Goal: Book appointment/travel/reservation

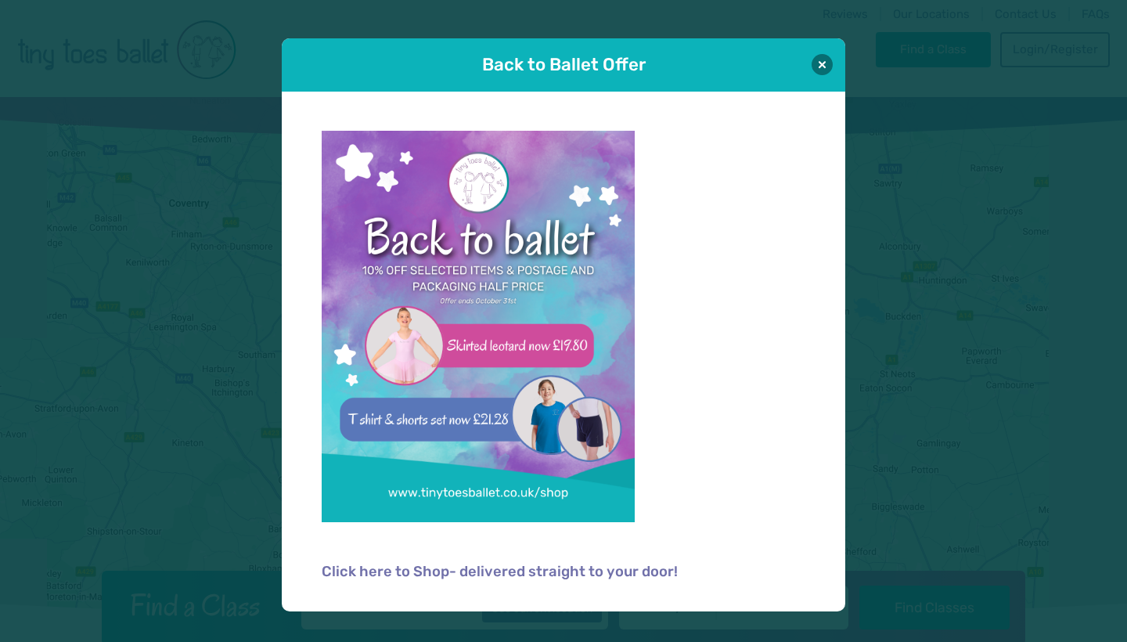
scroll to position [618, 0]
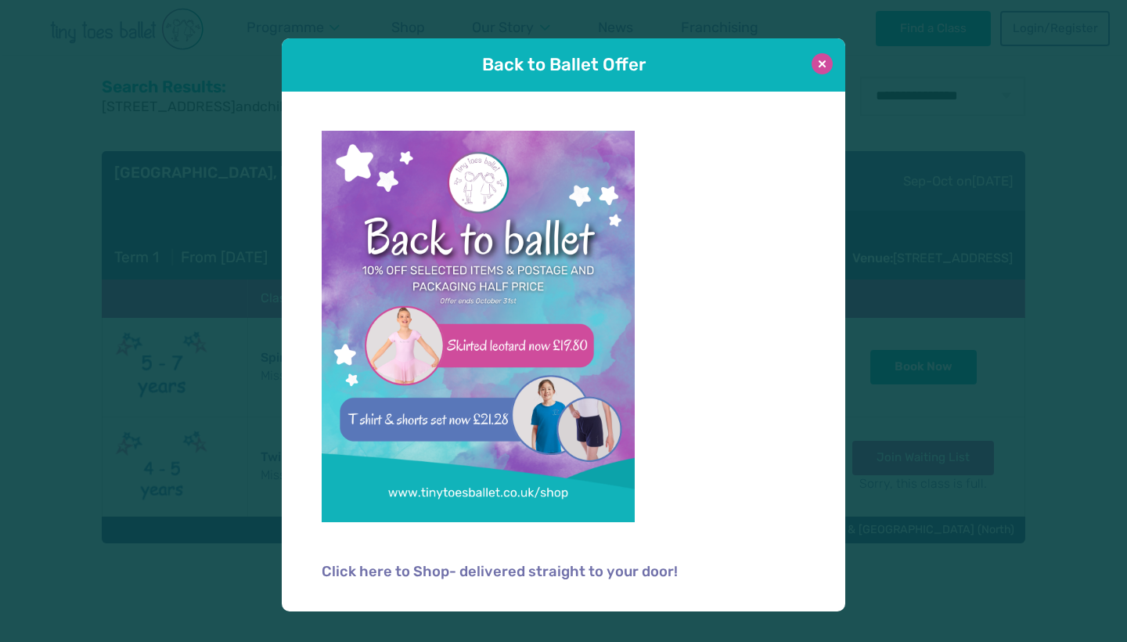
click at [830, 64] on button at bounding box center [822, 63] width 21 height 21
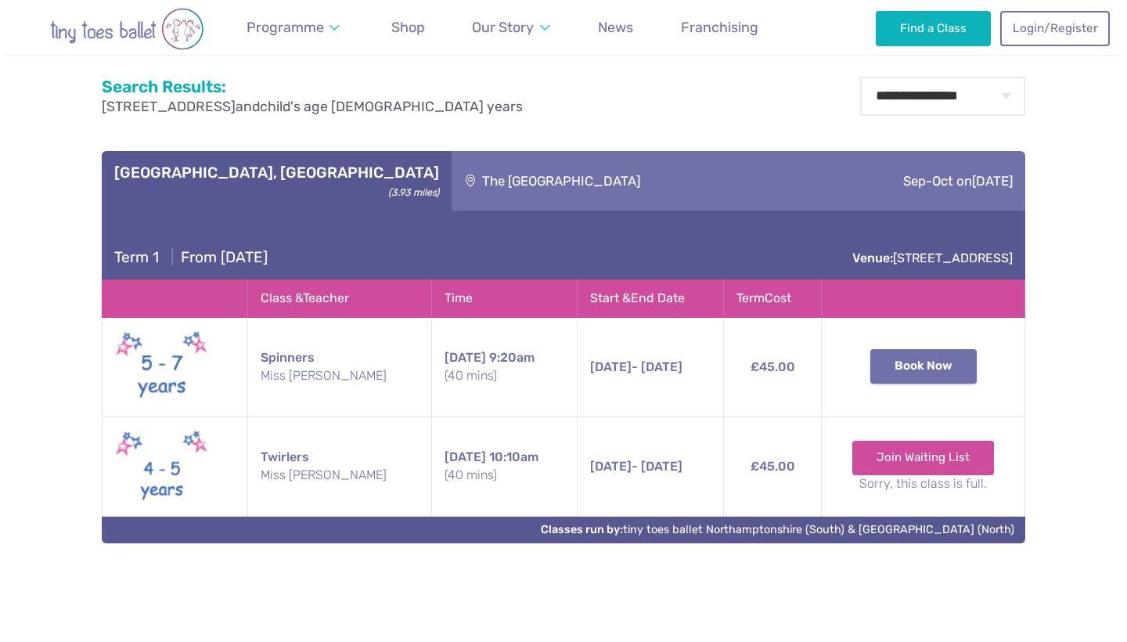
click at [942, 369] on button "Book Now" at bounding box center [923, 366] width 106 height 34
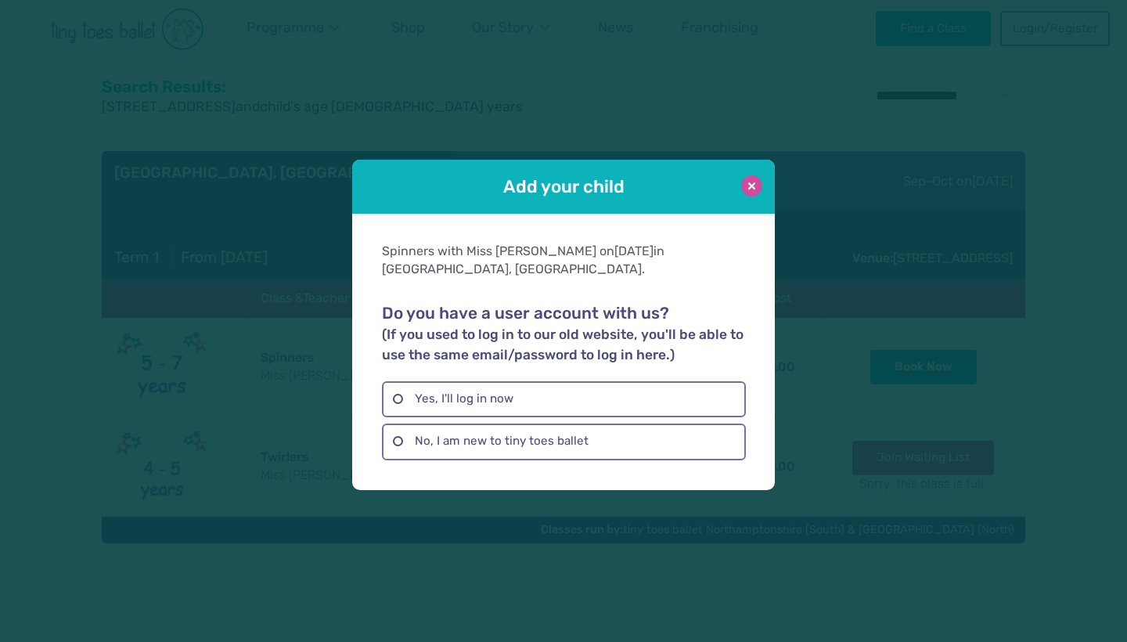
click at [755, 187] on button at bounding box center [751, 185] width 21 height 21
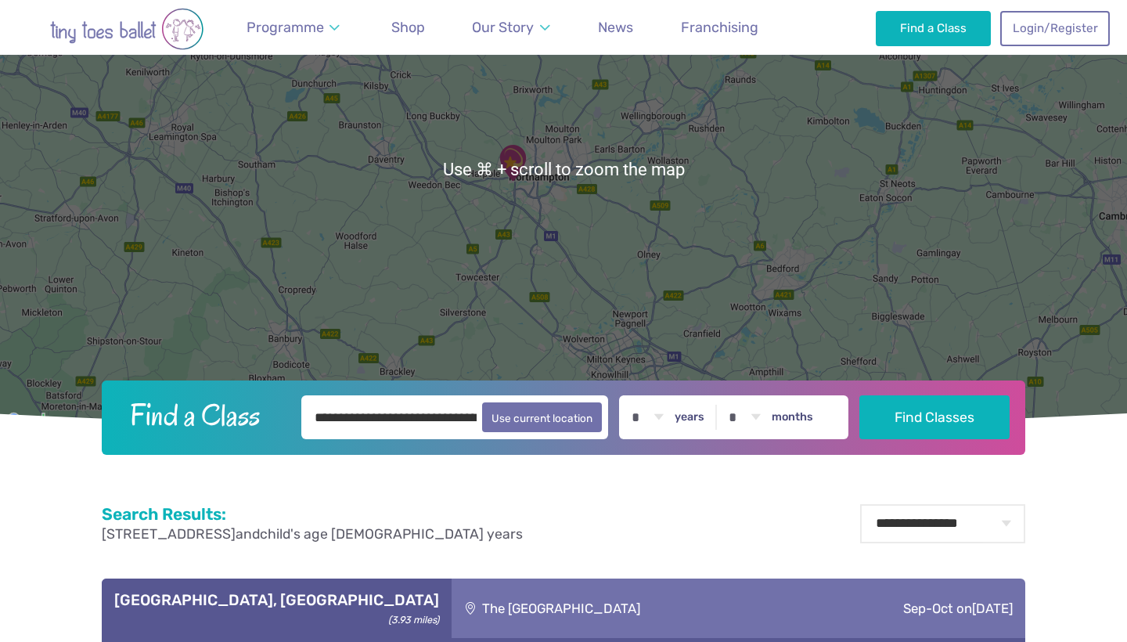
scroll to position [191, 0]
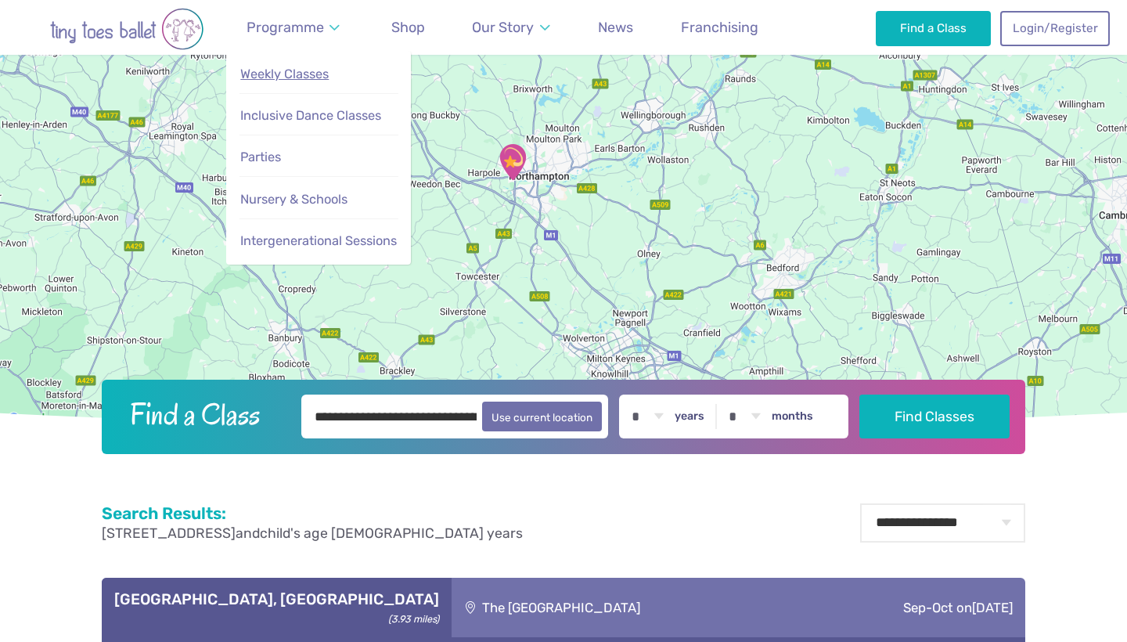
click at [302, 75] on span "Weekly Classes" at bounding box center [284, 74] width 88 height 15
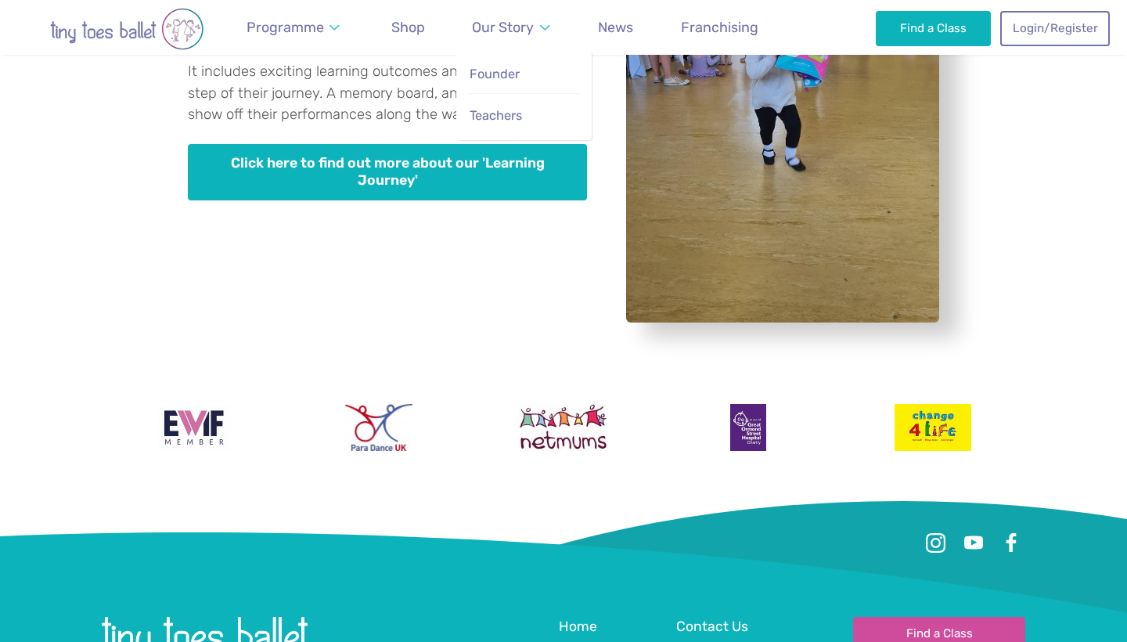
scroll to position [4797, 0]
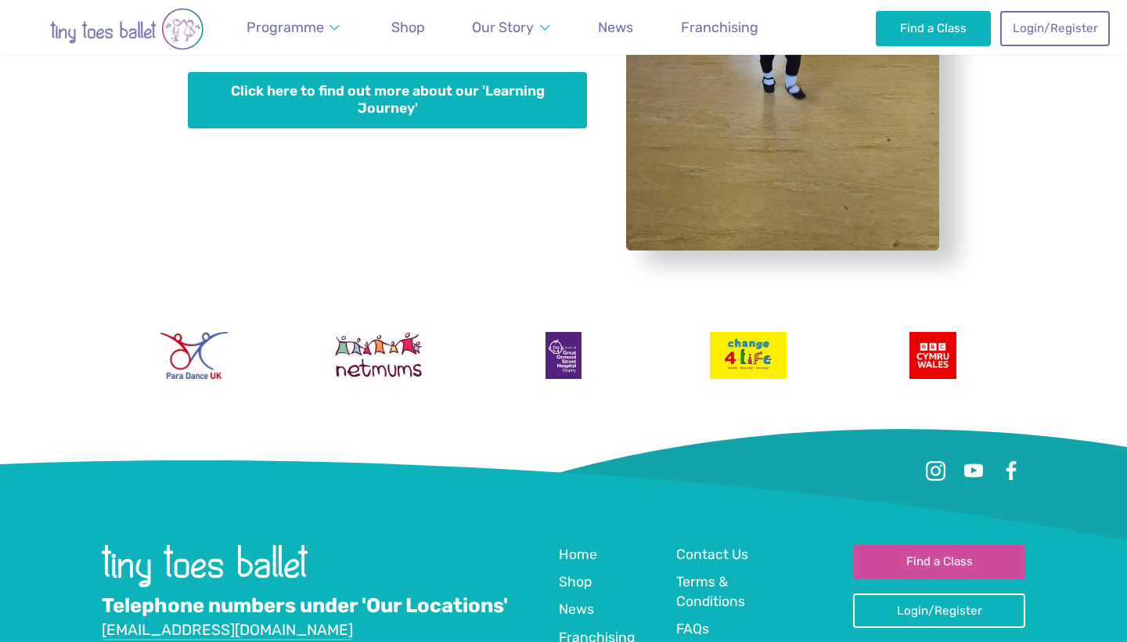
click at [662, 628] on li "Franchising" at bounding box center [610, 641] width 103 height 27
click at [694, 546] on span "Contact Us" at bounding box center [712, 554] width 72 height 16
